Goal: Task Accomplishment & Management: Use online tool/utility

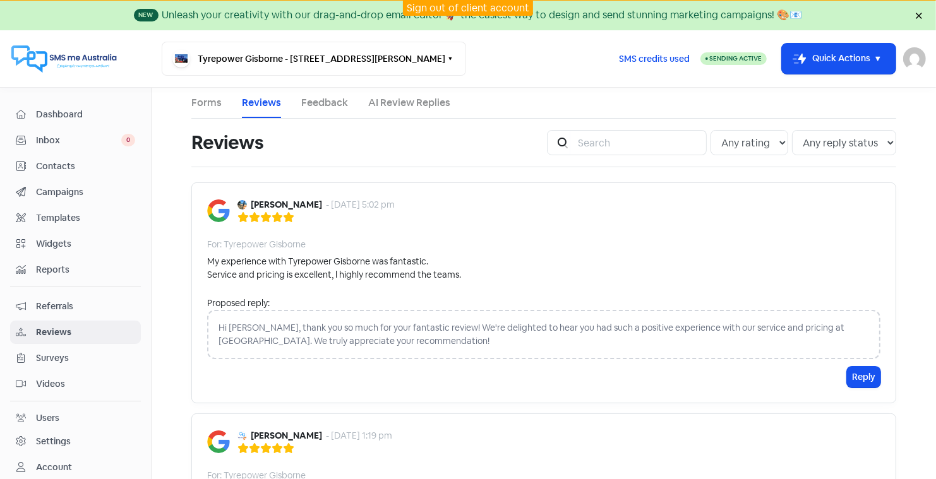
scroll to position [242, 0]
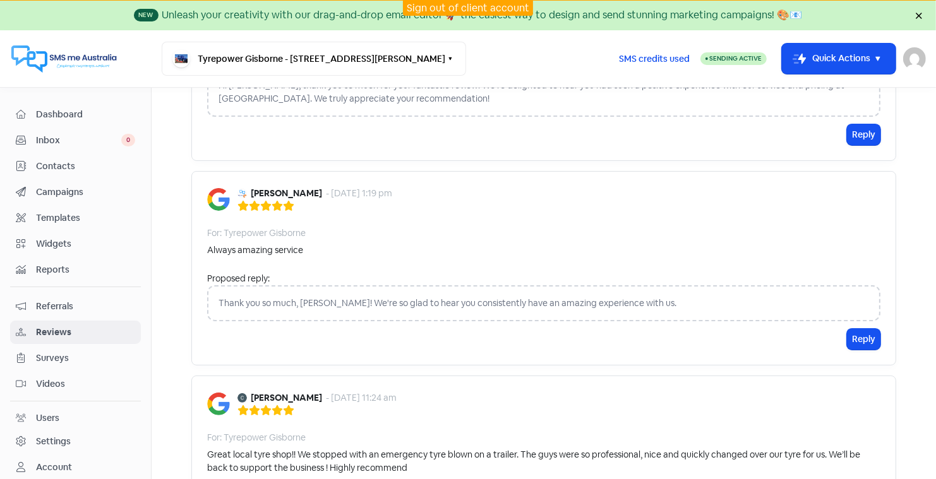
click at [453, 7] on link "Sign out of client account" at bounding box center [468, 7] width 123 height 13
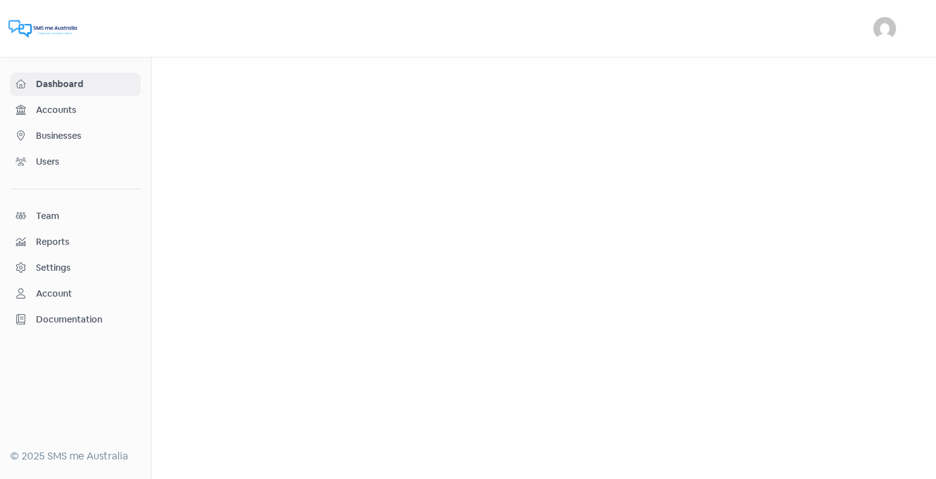
click at [74, 135] on span "Businesses" at bounding box center [85, 135] width 99 height 13
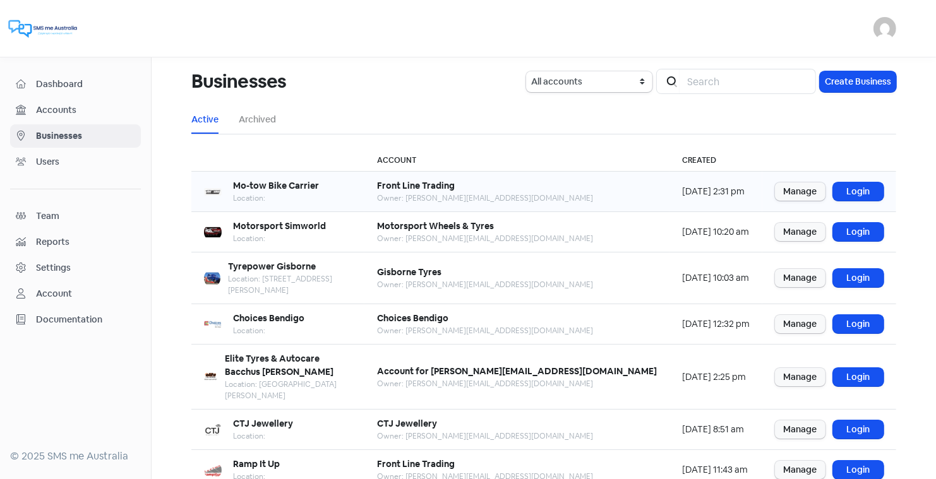
scroll to position [153, 0]
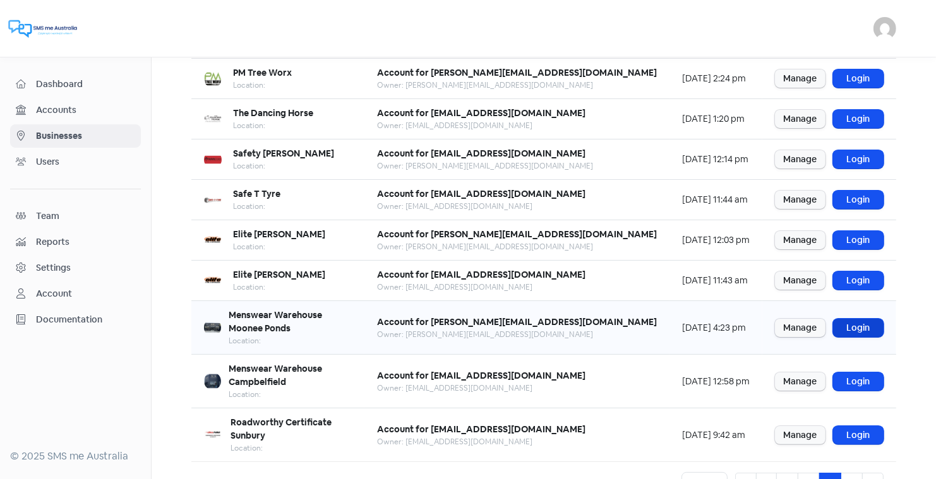
click at [863, 319] on link "Login" at bounding box center [858, 328] width 51 height 18
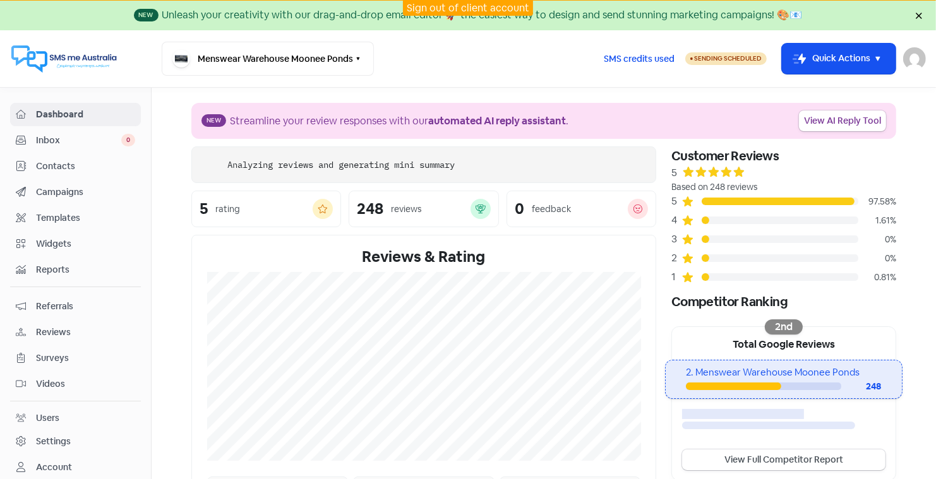
click at [60, 166] on span "Contacts" at bounding box center [85, 166] width 99 height 13
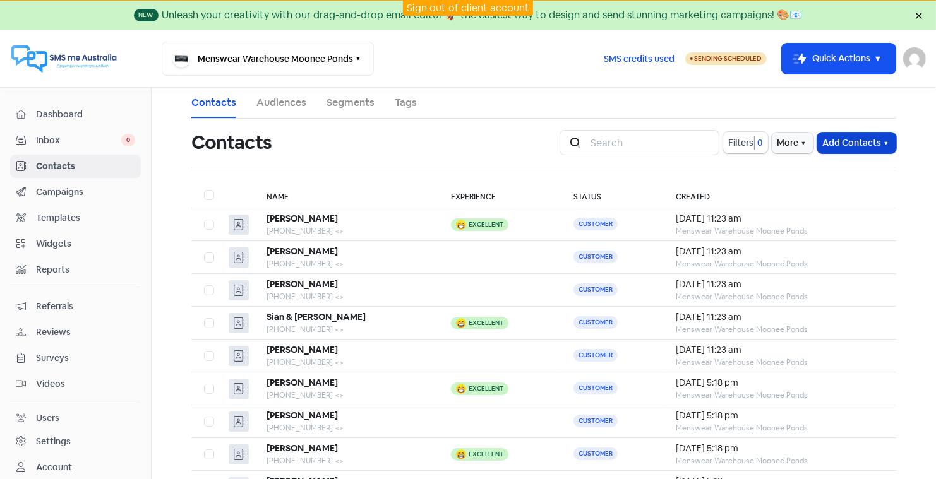
click at [839, 140] on button "Add Contacts" at bounding box center [856, 143] width 79 height 21
click at [795, 193] on button "Import contact (basic)" at bounding box center [821, 195] width 147 height 25
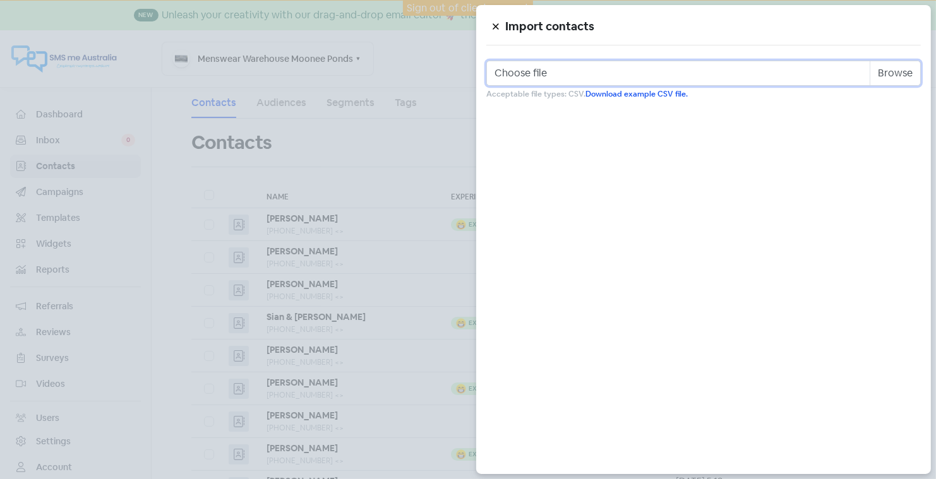
click at [527, 69] on input "Choose file" at bounding box center [703, 73] width 434 height 25
type input "C:\fakepath\Moonee Ponds 13th oct.csv"
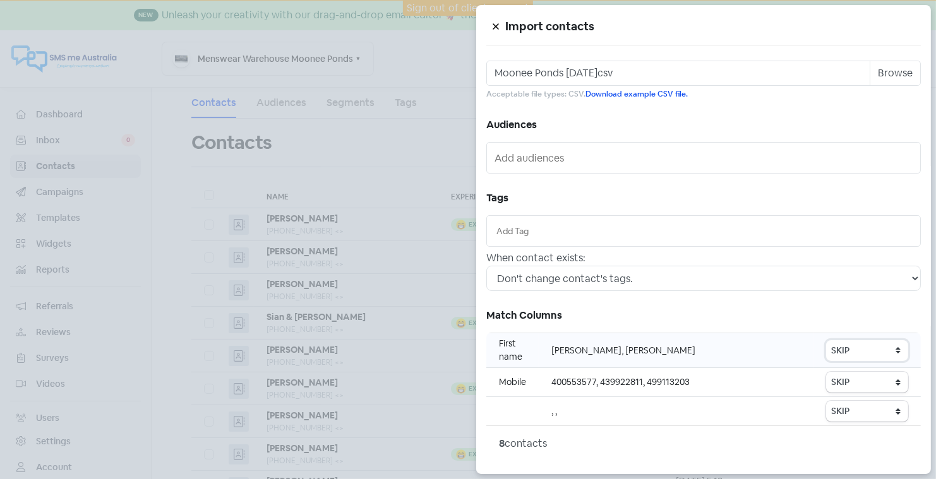
click at [880, 353] on select "SKIP First name Last name Mobile number Email address Contact status" at bounding box center [867, 350] width 82 height 21
select select "first_name"
click at [854, 383] on select "SKIP First name Last name Mobile number Email address Contact status" at bounding box center [867, 382] width 82 height 21
select select "phone"
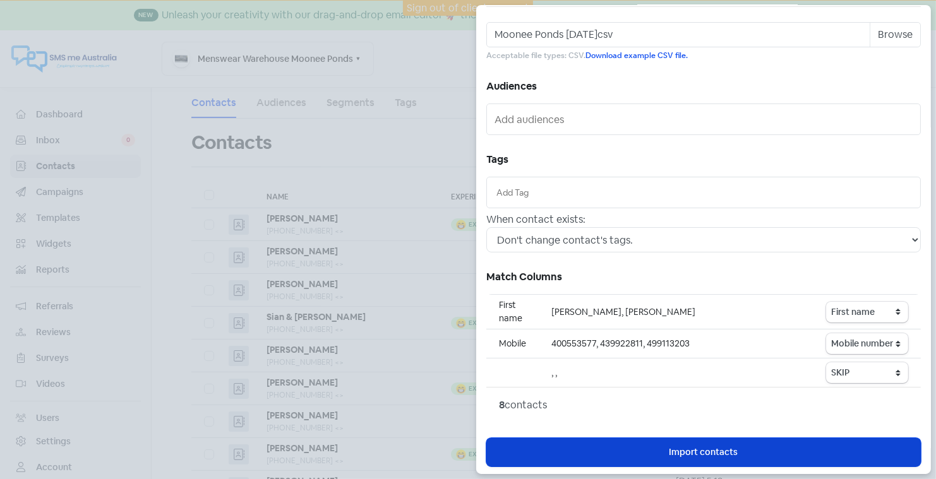
click at [717, 448] on span "Import contacts" at bounding box center [703, 452] width 69 height 13
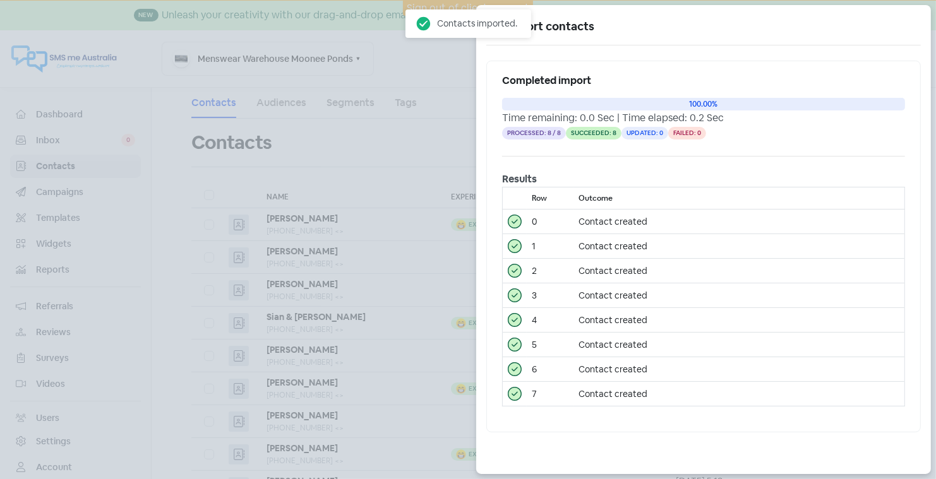
scroll to position [0, 0]
click at [495, 25] on icon at bounding box center [496, 27] width 8 height 8
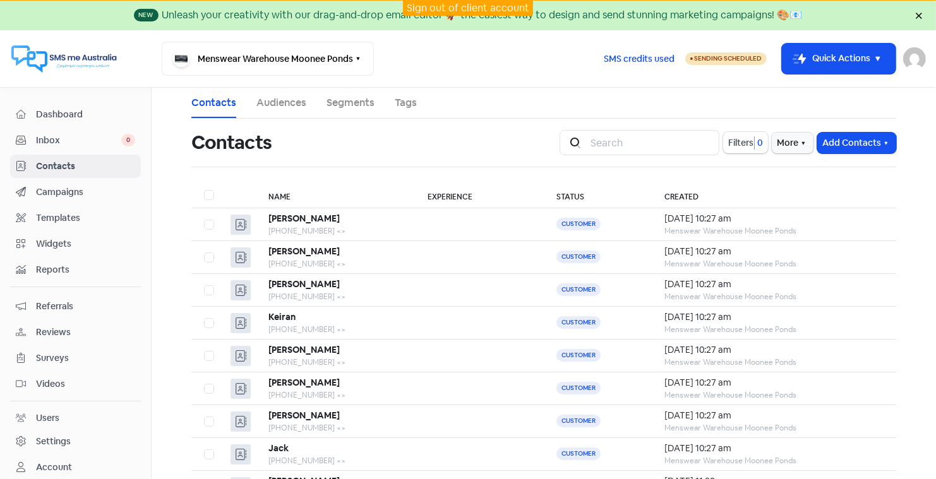
click at [484, 5] on link "Sign out of client account" at bounding box center [468, 7] width 123 height 13
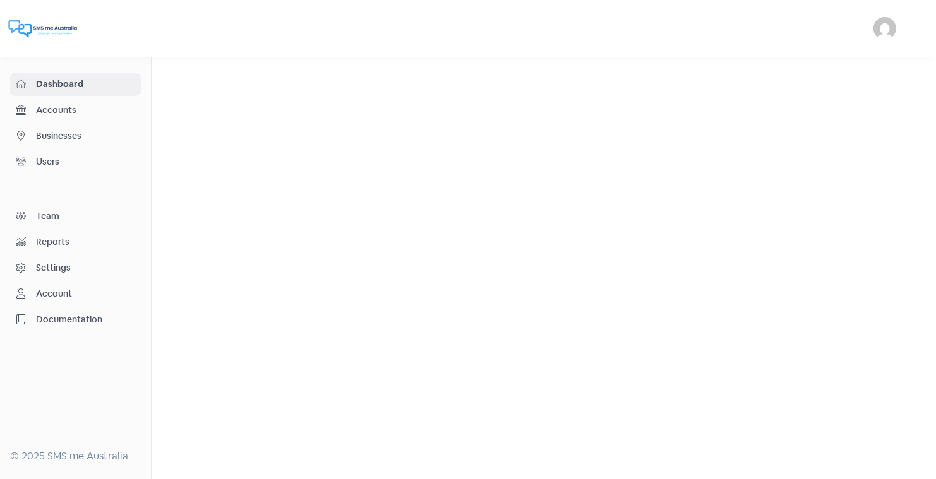
click at [73, 135] on span "Businesses" at bounding box center [85, 135] width 99 height 13
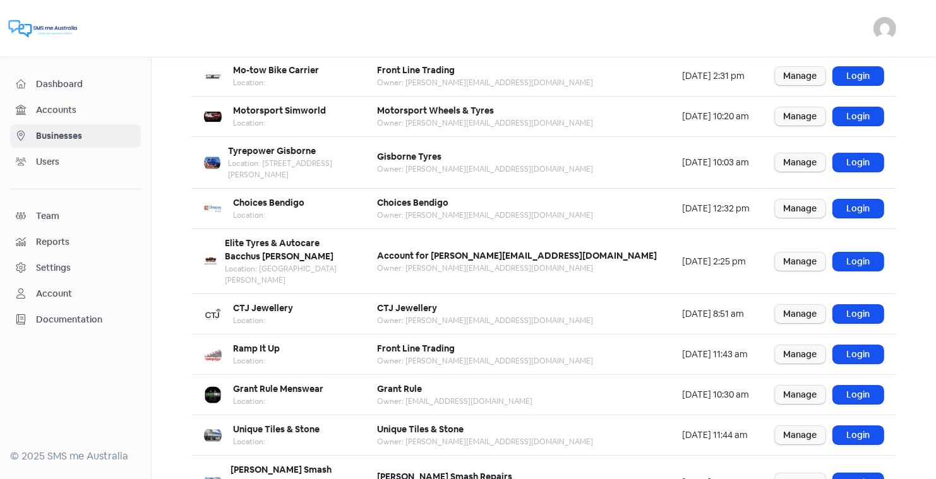
scroll to position [153, 0]
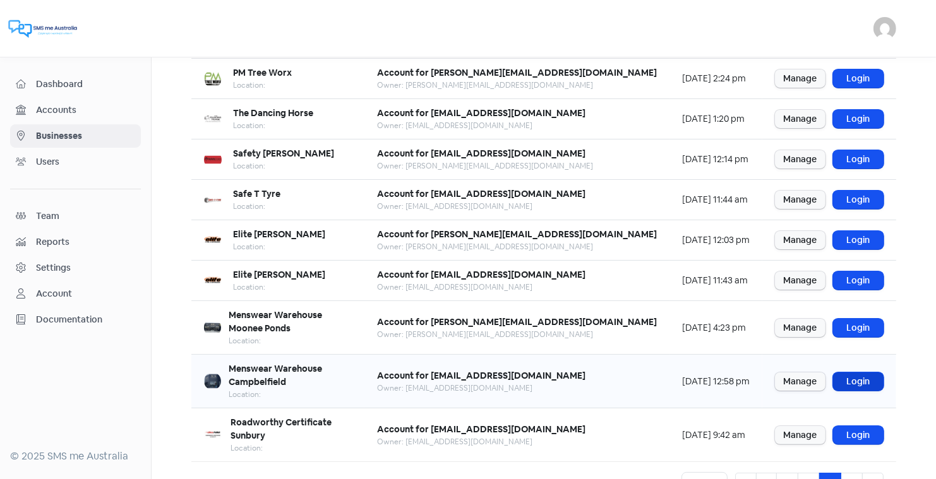
click at [857, 373] on link "Login" at bounding box center [858, 382] width 51 height 18
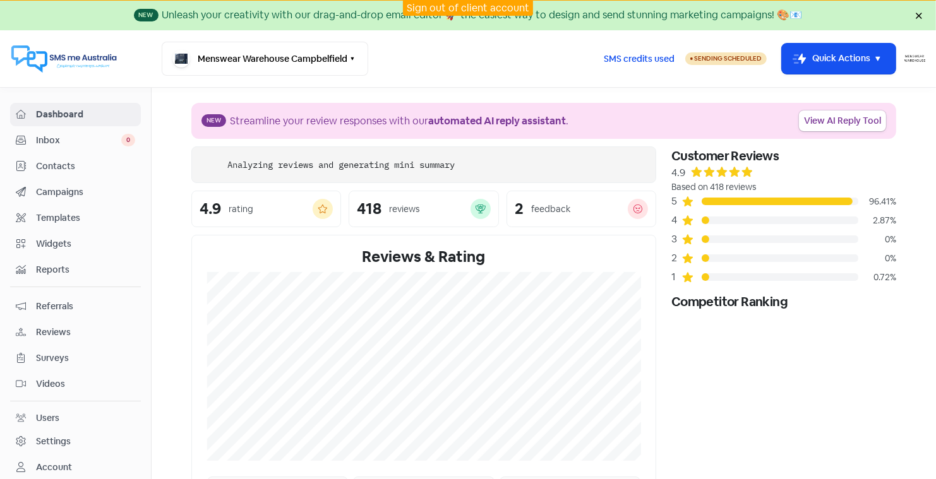
click at [69, 162] on span "Contacts" at bounding box center [85, 166] width 99 height 13
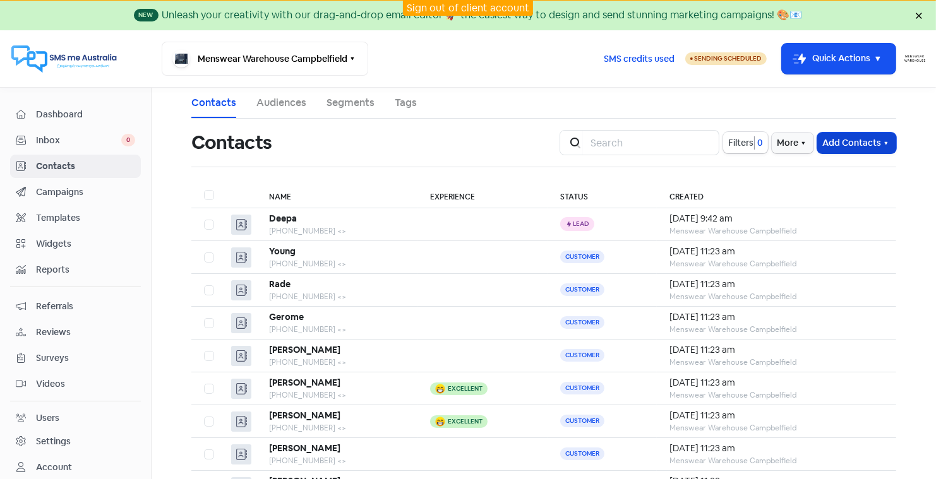
click at [837, 139] on button "Add Contacts" at bounding box center [856, 143] width 79 height 21
click at [774, 194] on button "Import contact (basic)" at bounding box center [821, 195] width 147 height 25
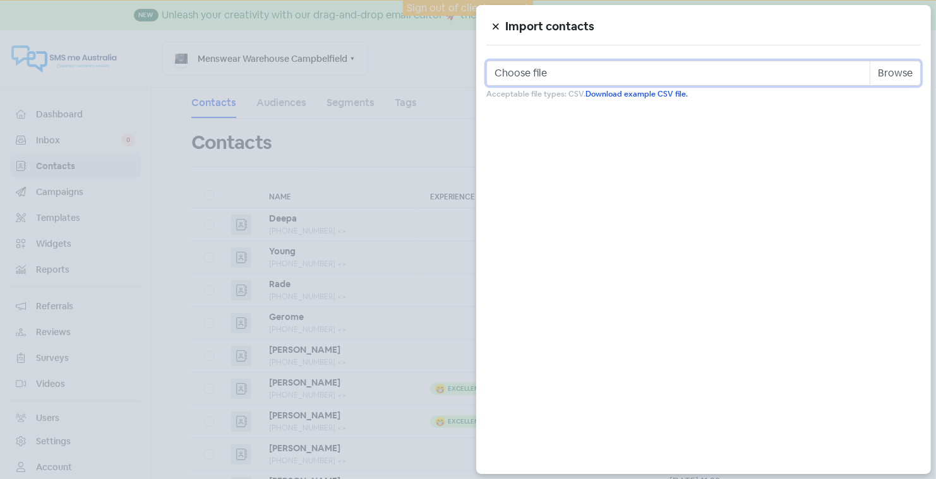
click at [564, 75] on input "Choose file" at bounding box center [703, 73] width 434 height 25
type input "C:\fakepath\campbellfield [DATE]csv"
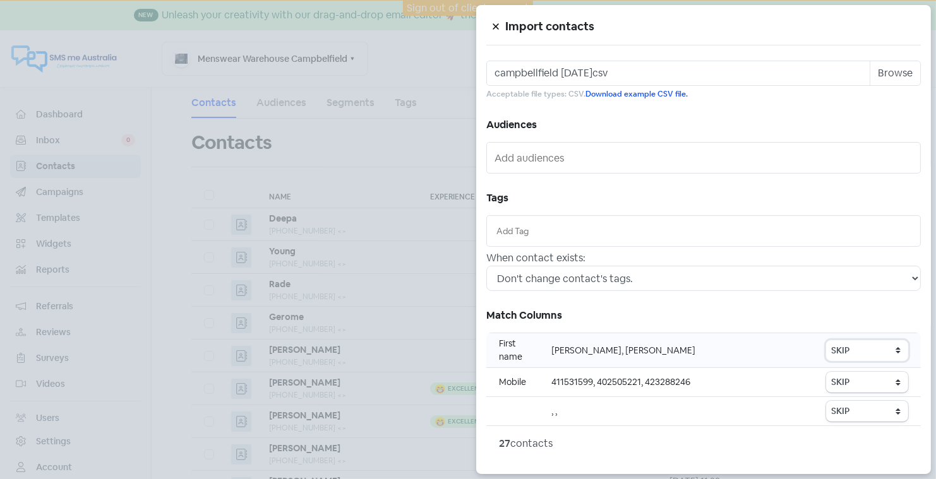
click at [846, 349] on select "SKIP First name Last name Mobile number Email address Contact status" at bounding box center [867, 350] width 82 height 21
select select "first_name"
click at [840, 378] on select "SKIP First name Last name Mobile number Email address Contact status" at bounding box center [867, 382] width 82 height 21
select select "phone"
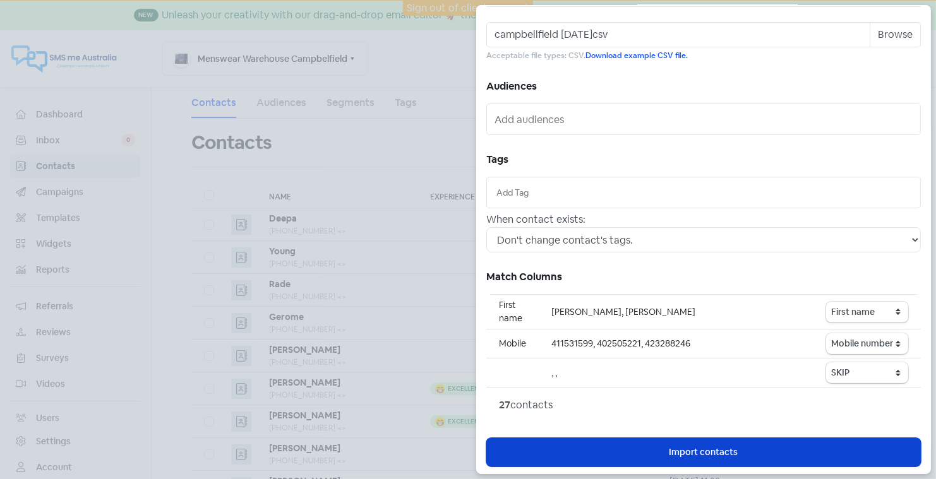
click at [703, 449] on span "Import contacts" at bounding box center [703, 452] width 69 height 13
